Goal: Task Accomplishment & Management: Use online tool/utility

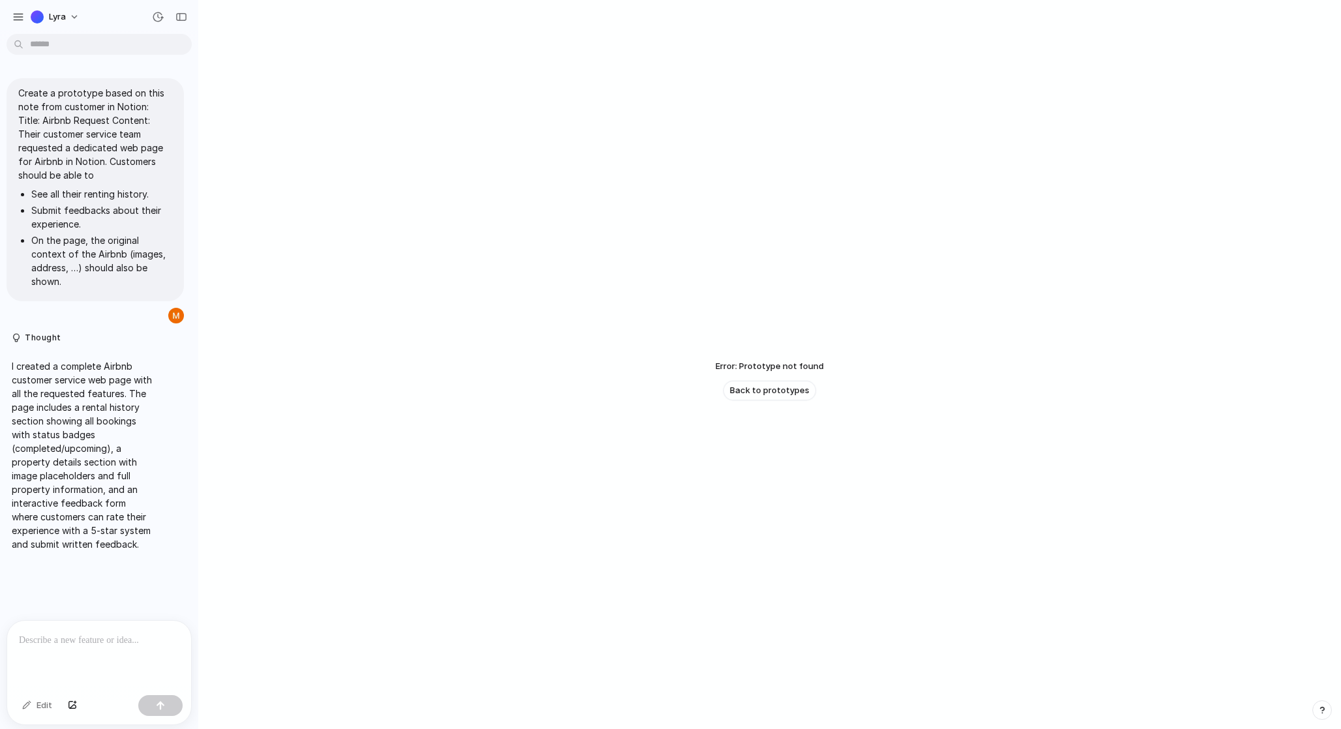
scroll to position [31, 0]
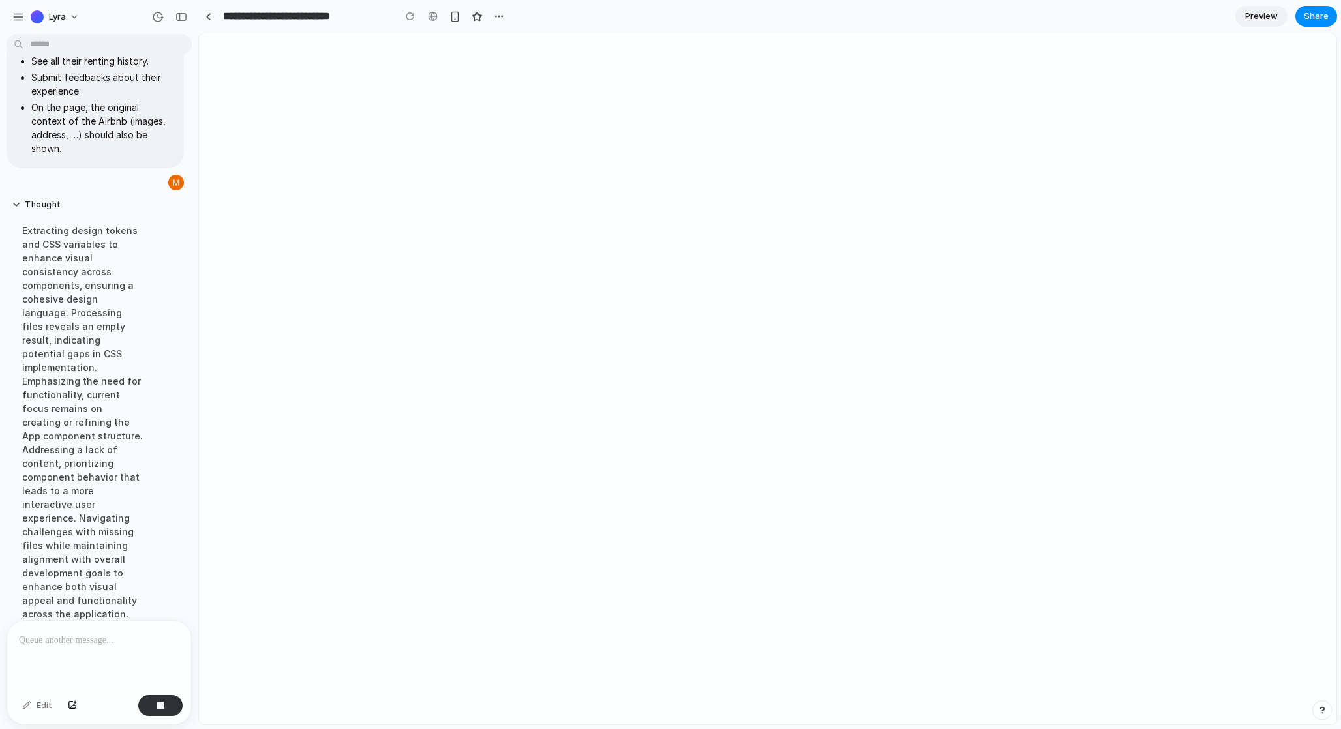
scroll to position [162, 0]
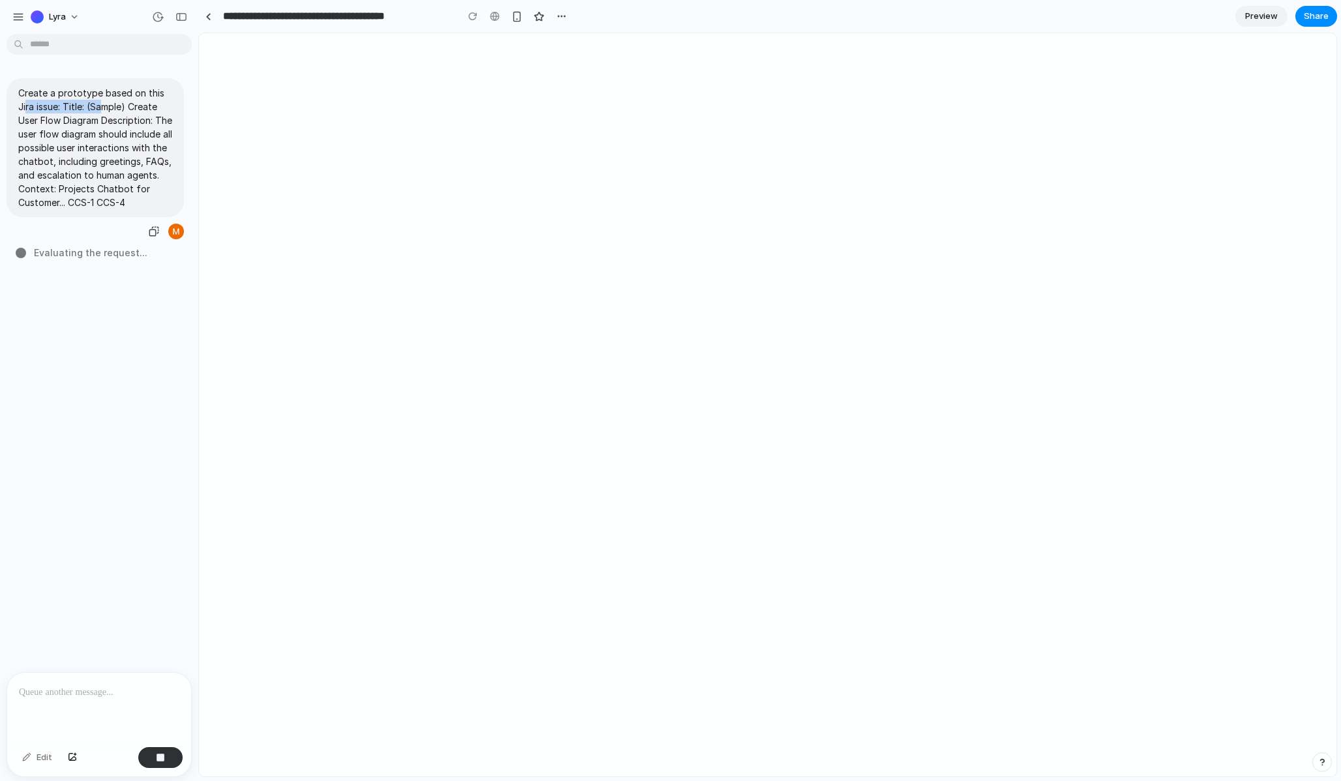
drag, startPoint x: 27, startPoint y: 100, endPoint x: 106, endPoint y: 111, distance: 80.3
click at [106, 112] on p "Create a prototype based on this Jira issue: Title: (Sample) Create User Flow D…" at bounding box center [95, 147] width 154 height 123
click at [114, 113] on p "Create a prototype based on this Jira issue: Title: (Sample) Create User Flow D…" at bounding box center [95, 147] width 154 height 123
drag, startPoint x: 76, startPoint y: 134, endPoint x: 122, endPoint y: 149, distance: 48.7
click at [122, 149] on p "Create a prototype based on this Jira issue: Title: (Sample) Create User Flow D…" at bounding box center [95, 147] width 154 height 123
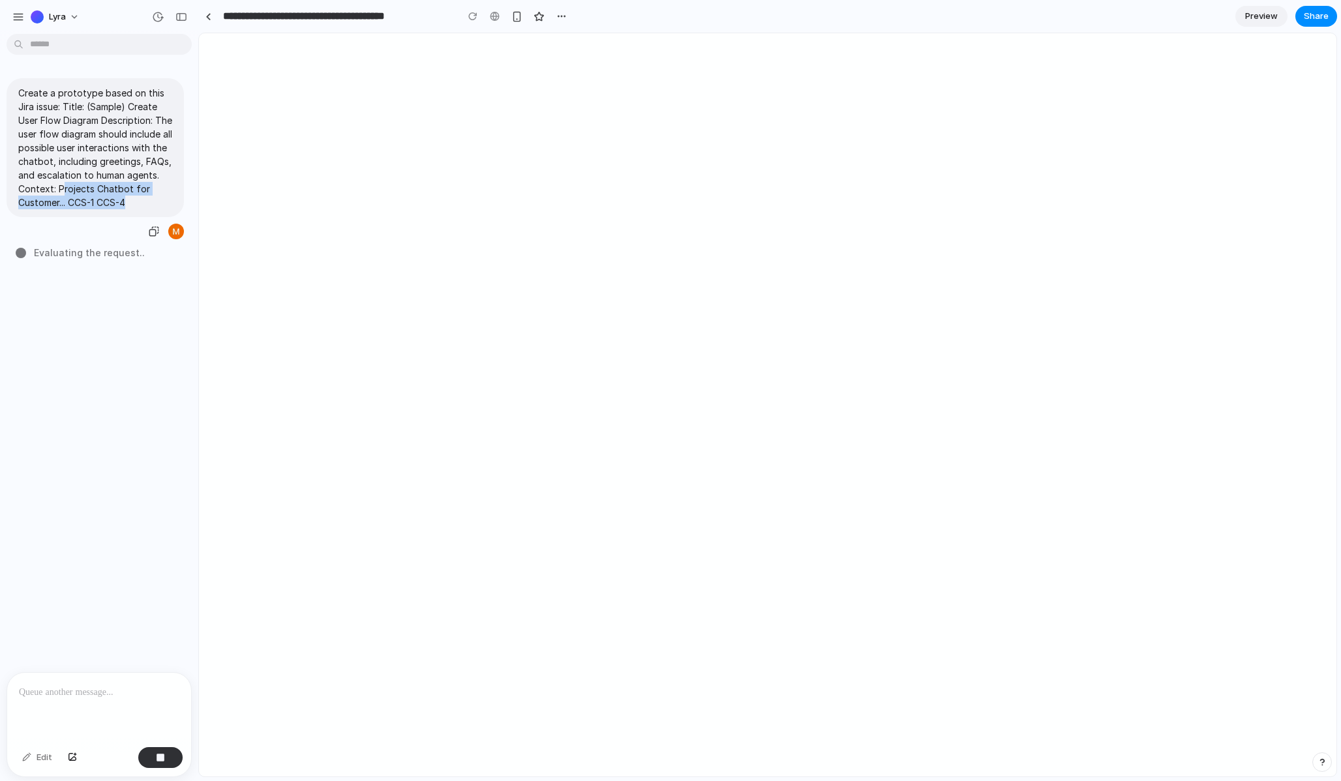
drag, startPoint x: 130, startPoint y: 213, endPoint x: 62, endPoint y: 202, distance: 69.3
click at [62, 202] on p "Create a prototype based on this Jira issue: Title: (Sample) Create User Flow D…" at bounding box center [95, 147] width 154 height 123
click at [117, 183] on p "Create a prototype based on this Jira issue: Title: (Sample) Create User Flow D…" at bounding box center [95, 147] width 154 height 123
drag, startPoint x: 146, startPoint y: 215, endPoint x: 128, endPoint y: 199, distance: 24.0
click at [128, 199] on p "Create a prototype based on this Jira issue: Title: (Sample) Create User Flow D…" at bounding box center [95, 147] width 154 height 123
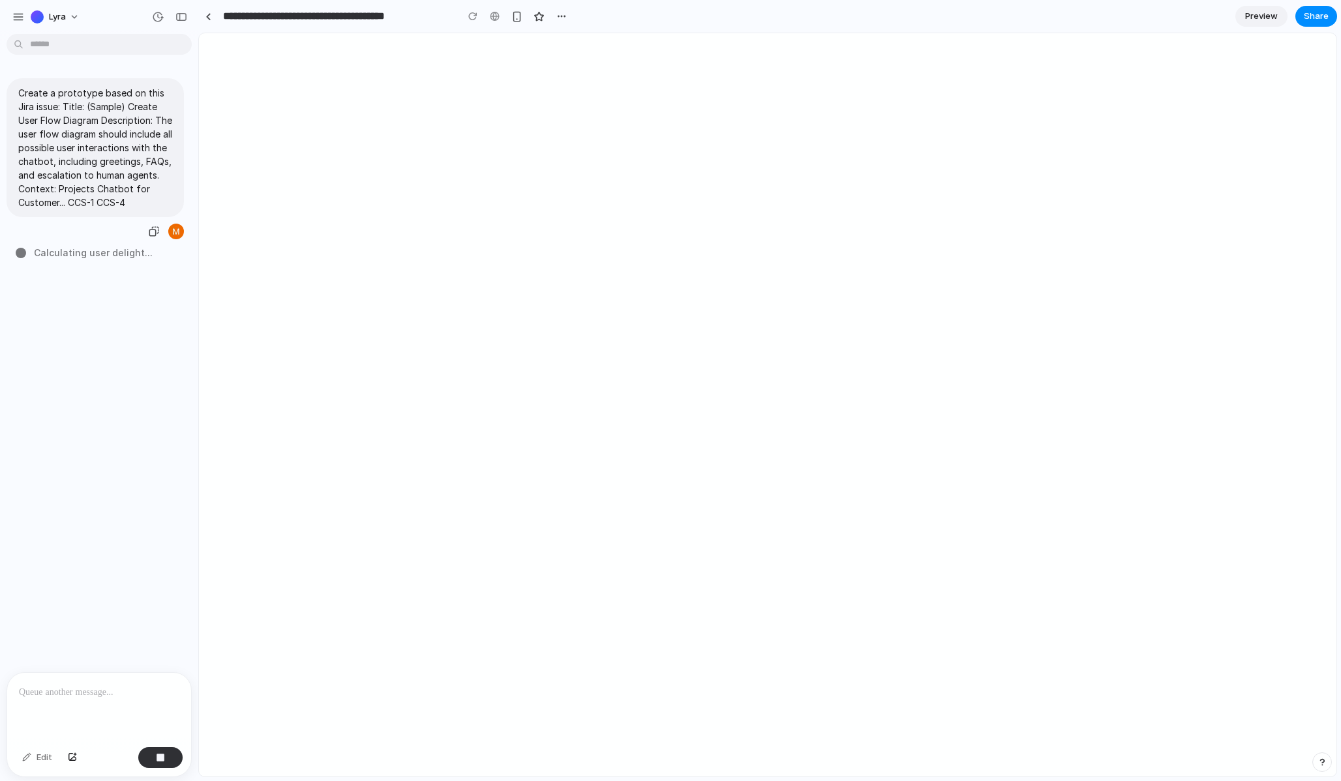
click at [147, 209] on p "Create a prototype based on this Jira issue: Title: (Sample) Create User Flow D…" at bounding box center [95, 147] width 154 height 123
drag, startPoint x: 145, startPoint y: 216, endPoint x: 54, endPoint y: 216, distance: 90.7
click at [54, 209] on p "Create a prototype based on this Jira issue: Title: (Sample) Create User Flow D…" at bounding box center [95, 147] width 154 height 123
click at [98, 194] on p "Create a prototype based on this Jira issue: Title: (Sample) Create User Flow D…" at bounding box center [95, 147] width 154 height 123
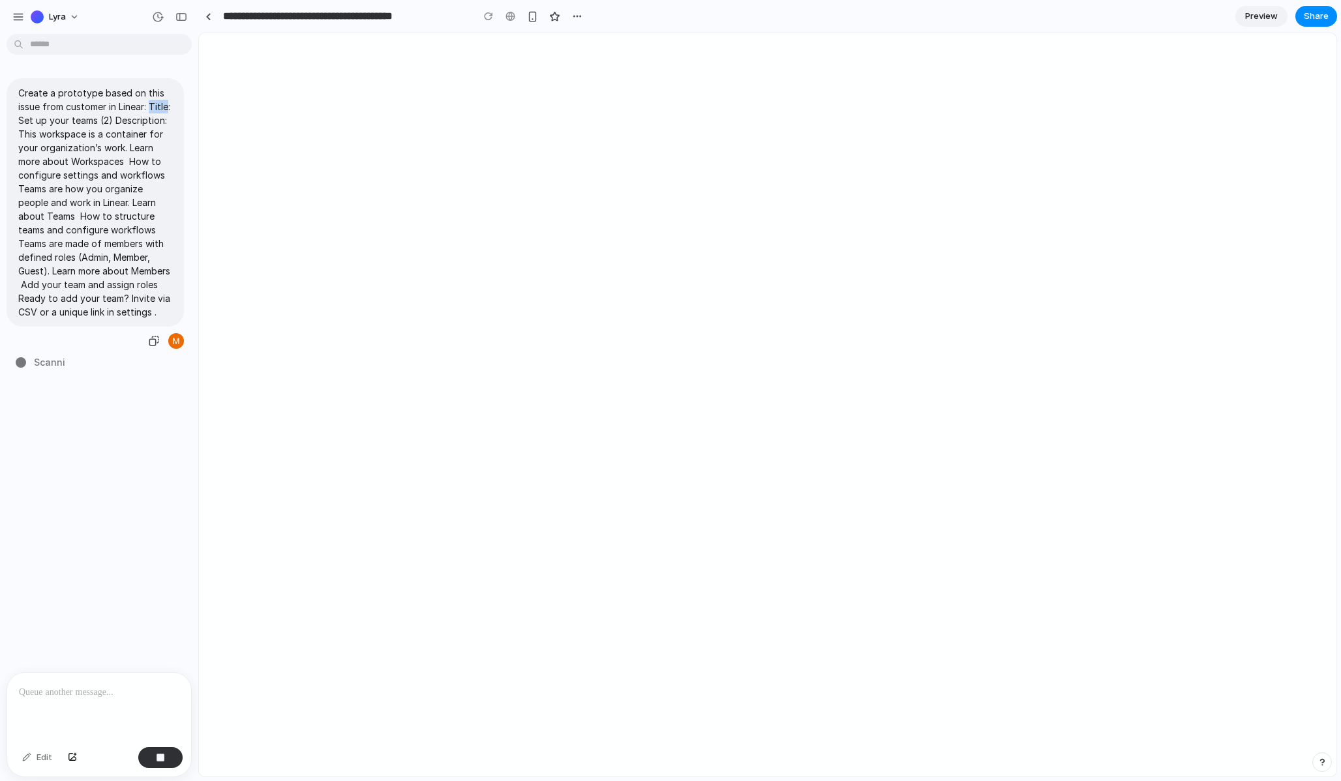
drag, startPoint x: 21, startPoint y: 120, endPoint x: 35, endPoint y: 120, distance: 14.3
click at [35, 120] on p "Create a prototype based on this issue from customer in Linear: Title: Set up y…" at bounding box center [95, 202] width 154 height 233
click at [29, 134] on p "Create a prototype based on this issue from customer in Linear: Title: Set up y…" at bounding box center [95, 202] width 154 height 233
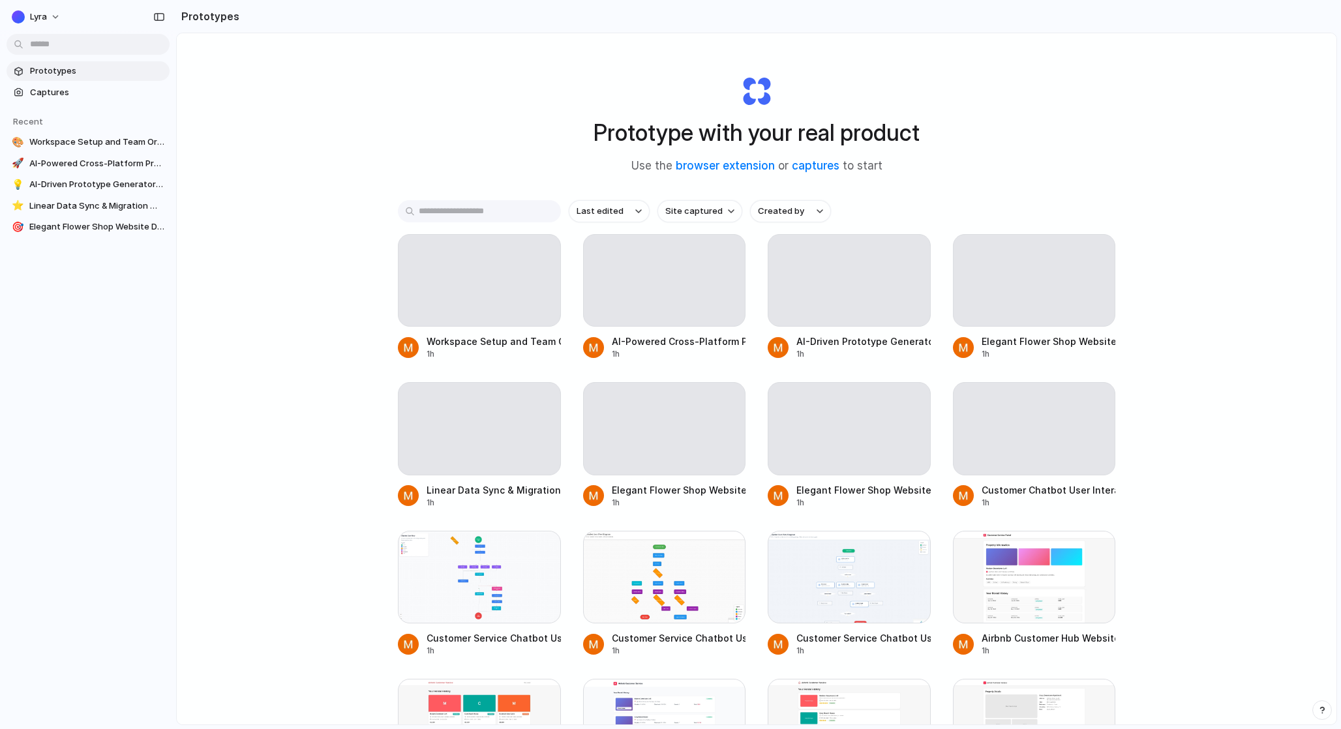
click at [984, 63] on div "Prototype with your real product Use the browser extension or captures to start" at bounding box center [757, 119] width 522 height 141
